Goal: Information Seeking & Learning: Learn about a topic

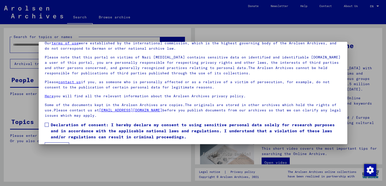
scroll to position [37, 0]
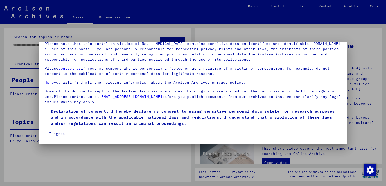
click at [47, 112] on span at bounding box center [47, 111] width 4 height 4
click at [52, 131] on button "I agree" at bounding box center [57, 134] width 24 height 10
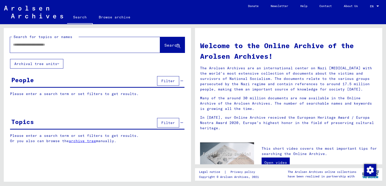
click at [29, 44] on input "text" at bounding box center [79, 44] width 132 height 5
type input "*********"
click at [165, 44] on span "Search" at bounding box center [172, 45] width 15 height 5
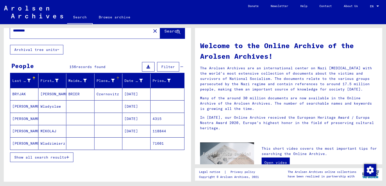
scroll to position [50, 0]
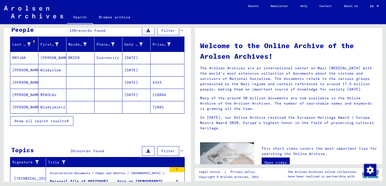
click at [69, 119] on icon "button" at bounding box center [67, 121] width 3 height 4
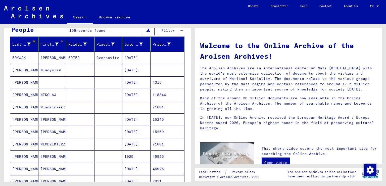
click at [60, 42] on div at bounding box center [61, 41] width 3 height 3
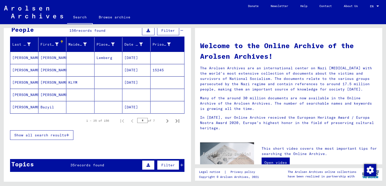
click at [69, 133] on icon "button" at bounding box center [67, 135] width 3 height 4
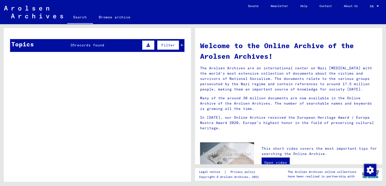
scroll to position [352, 0]
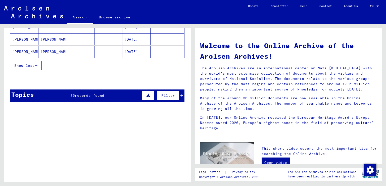
click at [85, 90] on div "Topics 35 records found Filter" at bounding box center [97, 95] width 175 height 13
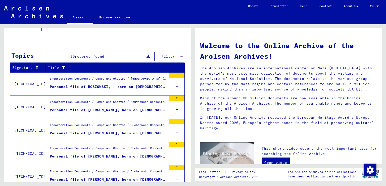
scroll to position [403, 0]
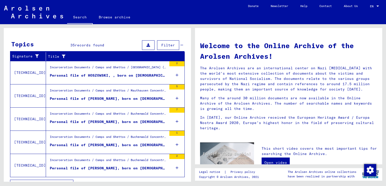
click at [176, 72] on icon at bounding box center [177, 75] width 3 height 18
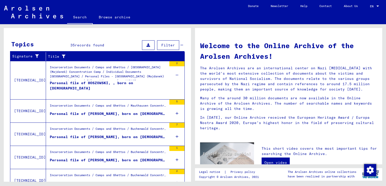
click at [90, 113] on div "Personal file of [PERSON_NAME], born on [DEMOGRAPHIC_DATA]" at bounding box center [108, 113] width 117 height 5
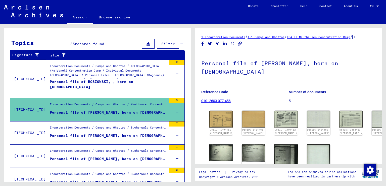
scroll to position [117, 0]
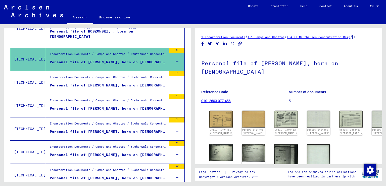
click at [95, 88] on figure "Personal file of [PERSON_NAME], born on [DEMOGRAPHIC_DATA]" at bounding box center [108, 87] width 117 height 8
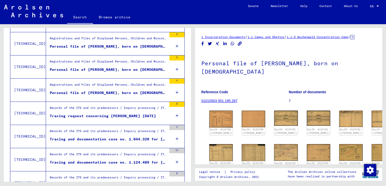
scroll to position [419, 0]
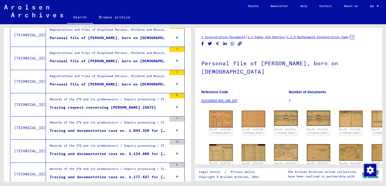
click at [101, 83] on div "Personal file of [PERSON_NAME], born on [DEMOGRAPHIC_DATA], born in [GEOGRAPHIC…" at bounding box center [108, 84] width 117 height 5
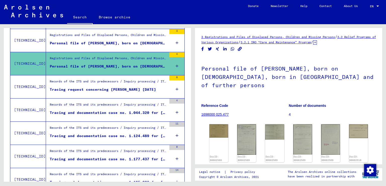
scroll to position [469, 0]
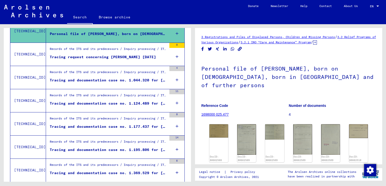
click at [112, 77] on div "Tracing and documentation case no. 1.044.320 for [PERSON_NAME] born [DEMOGRAPHI…" at bounding box center [108, 79] width 117 height 5
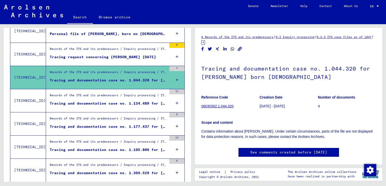
click at [103, 101] on div "Tracing and documentation case no. 1.124.489 for [PERSON_NAME] born [DEMOGRAPHI…" at bounding box center [108, 103] width 117 height 5
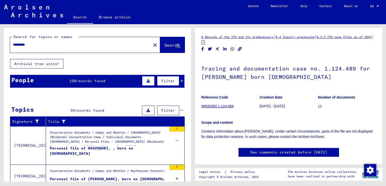
click at [75, 83] on div "156 records found" at bounding box center [87, 80] width 36 height 5
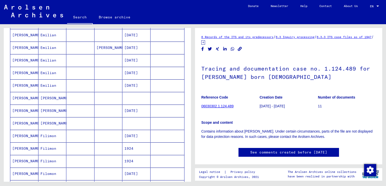
scroll to position [302, 0]
